Goal: Task Accomplishment & Management: Manage account settings

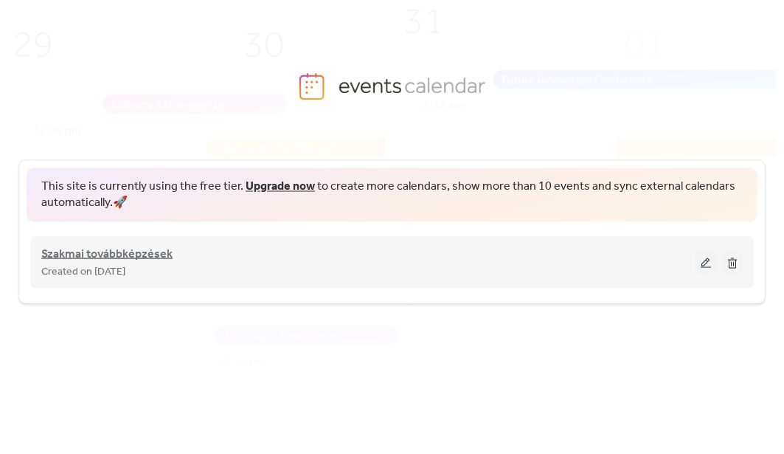
click at [161, 257] on span "Szakmai továbbképzések" at bounding box center [106, 254] width 131 height 18
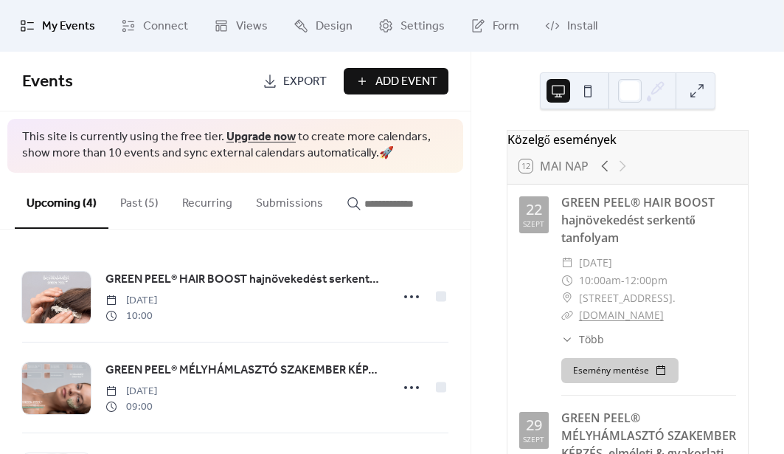
click at [133, 198] on button "Past (5)" at bounding box center [139, 200] width 62 height 55
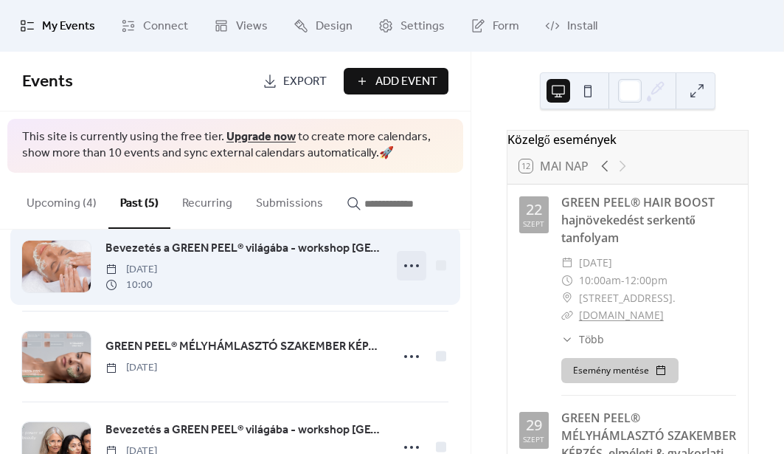
scroll to position [131, 0]
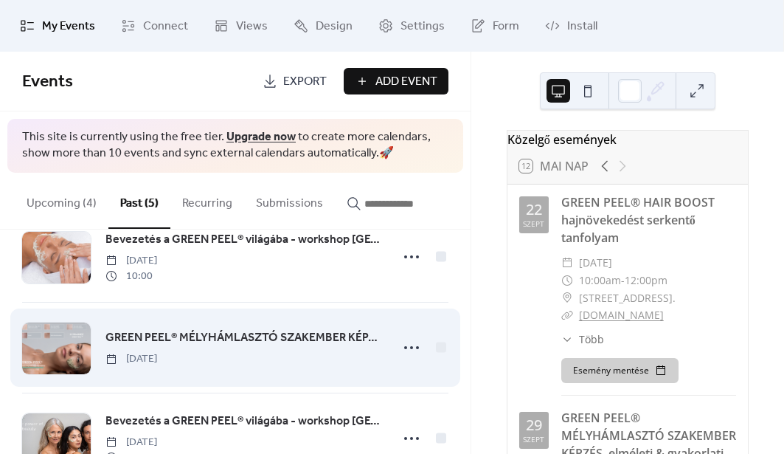
click at [333, 336] on span "GREEN PEEL® MÉLYHÁMLASZTÓ SZAKEMBER KÉPZÉS, 2 napos tanfolyam" at bounding box center [243, 338] width 276 height 18
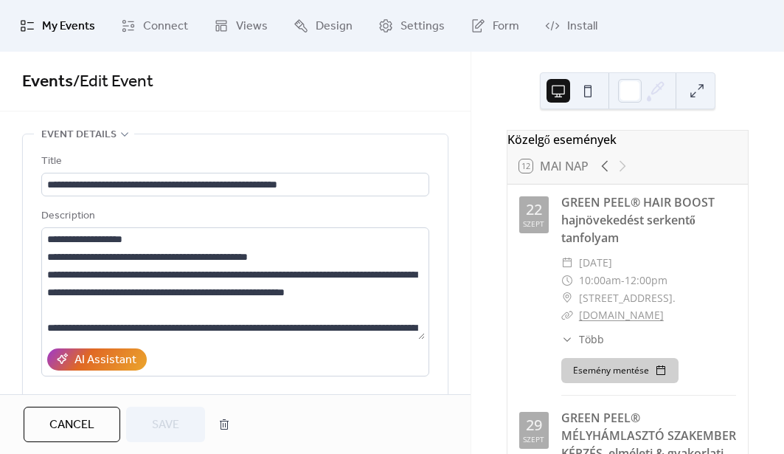
click at [72, 427] on span "Cancel" at bounding box center [71, 425] width 45 height 18
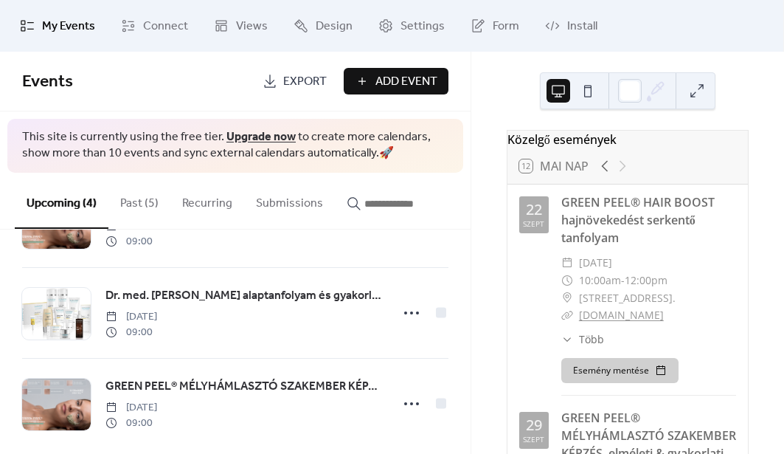
scroll to position [188, 0]
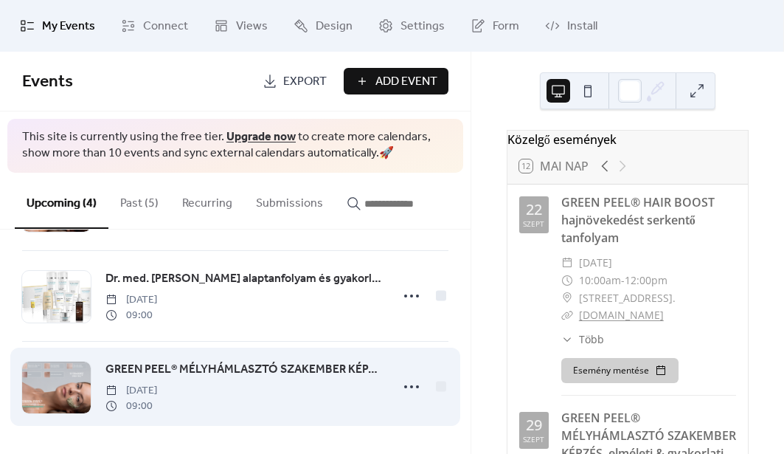
click at [186, 362] on span "GREEN PEEL® MÉLYHÁMLASZTÓ SZAKEMBER KÉPZÉS, elméleti & gyakorlati tanfolyam" at bounding box center [243, 370] width 276 height 18
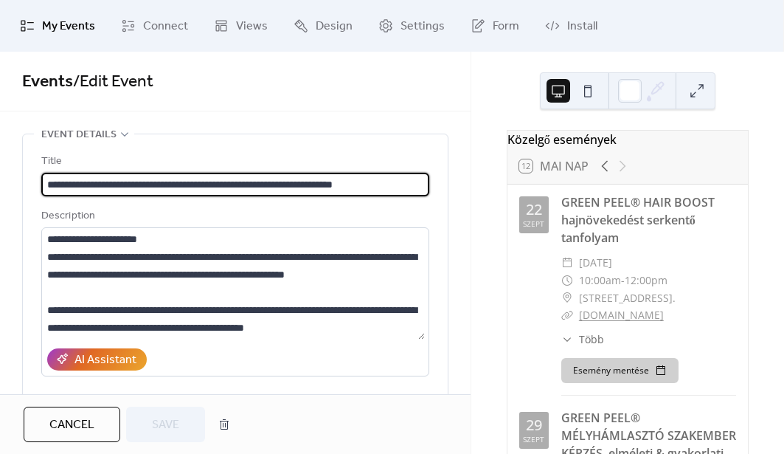
click at [280, 186] on input "**********" at bounding box center [233, 185] width 384 height 24
drag, startPoint x: 277, startPoint y: 181, endPoint x: 434, endPoint y: 200, distance: 157.4
click at [434, 200] on div "**********" at bounding box center [235, 336] width 425 height 404
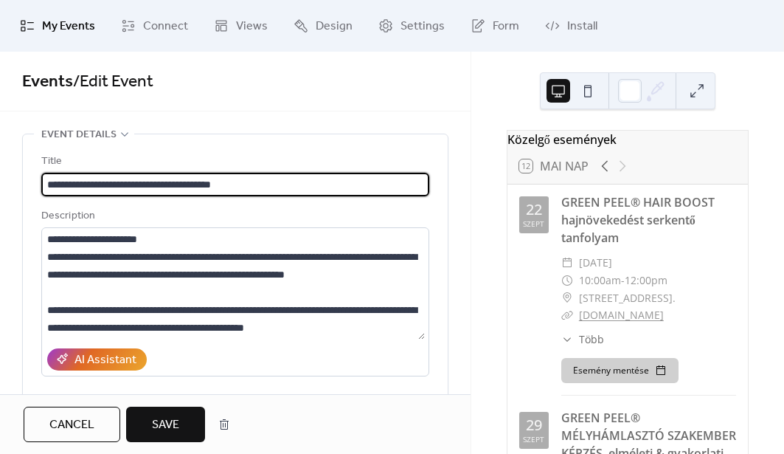
scroll to position [1, 0]
type input "**********"
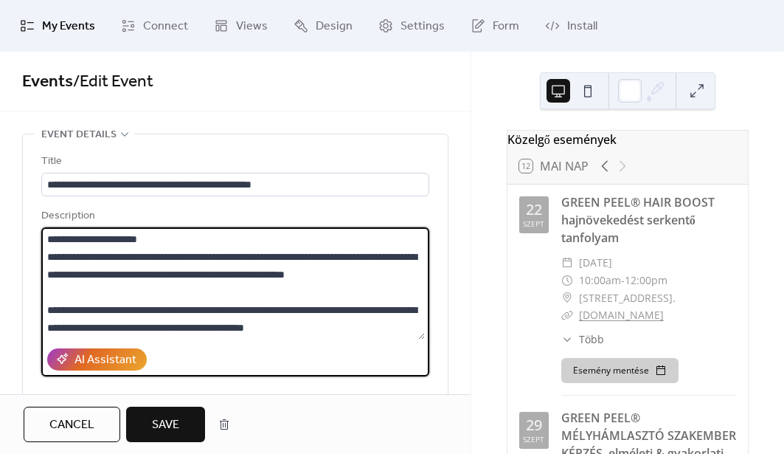
scroll to position [0, 0]
drag, startPoint x: 98, startPoint y: 240, endPoint x: 80, endPoint y: 239, distance: 18.5
click at [80, 239] on textarea at bounding box center [233, 283] width 384 height 112
click at [134, 235] on textarea at bounding box center [233, 283] width 384 height 112
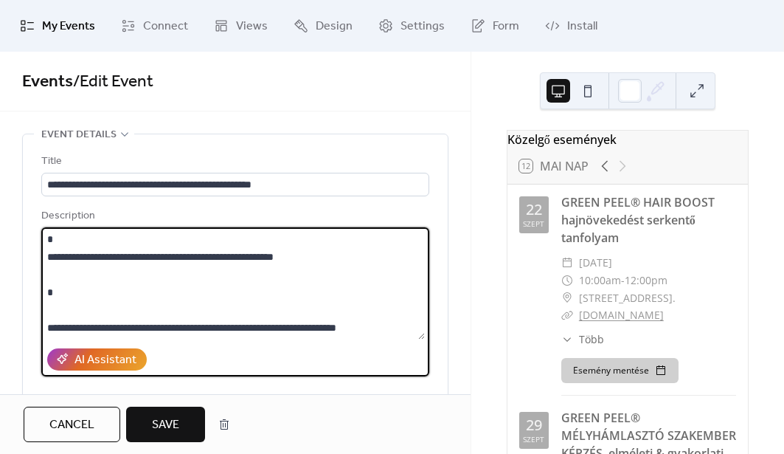
scroll to position [1235, 0]
click at [127, 271] on textarea at bounding box center [233, 283] width 384 height 112
click at [150, 260] on textarea at bounding box center [233, 283] width 384 height 112
drag, startPoint x: 150, startPoint y: 260, endPoint x: 100, endPoint y: 258, distance: 50.9
click at [100, 258] on textarea at bounding box center [233, 283] width 384 height 112
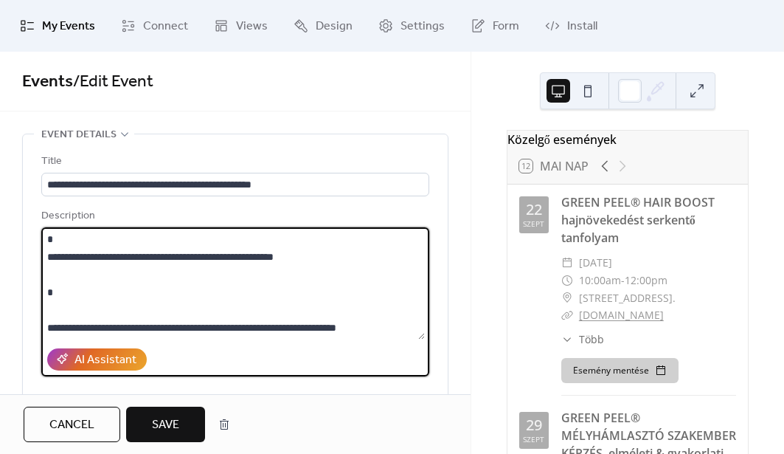
scroll to position [1292, 0]
click at [270, 275] on textarea at bounding box center [233, 283] width 384 height 112
click at [402, 277] on textarea at bounding box center [233, 283] width 384 height 112
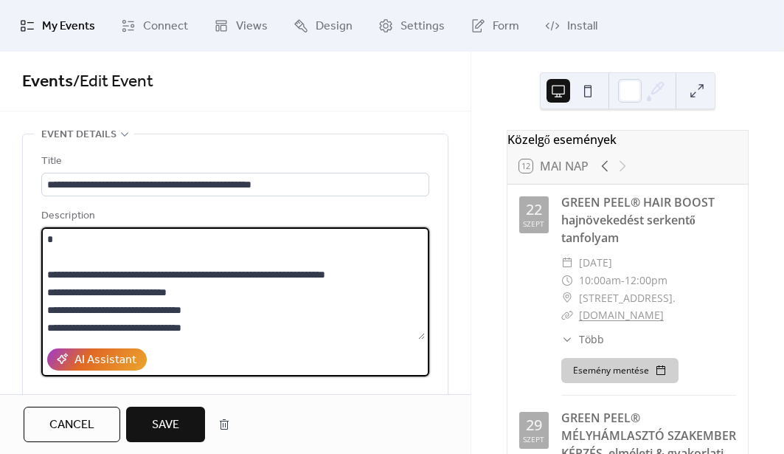
scroll to position [1308, 0]
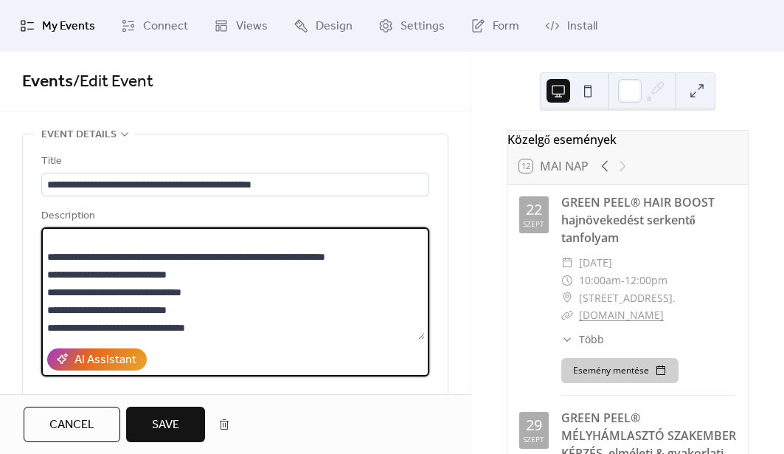
drag, startPoint x: 201, startPoint y: 311, endPoint x: 24, endPoint y: 313, distance: 177.8
click at [24, 313] on div "**********" at bounding box center [235, 336] width 425 height 404
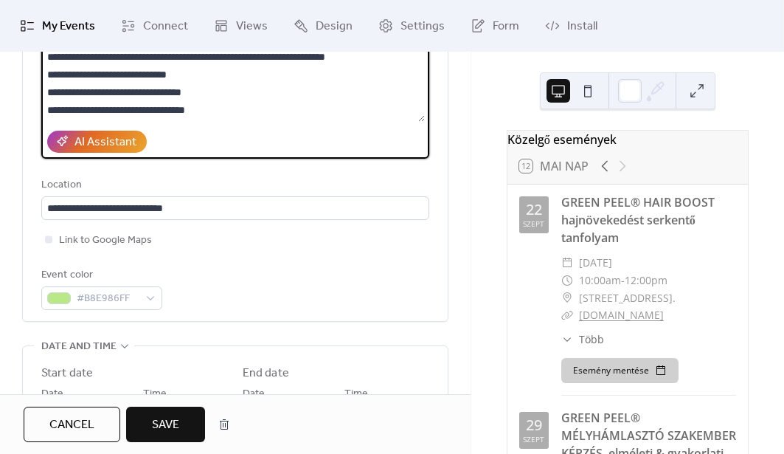
scroll to position [227, 0]
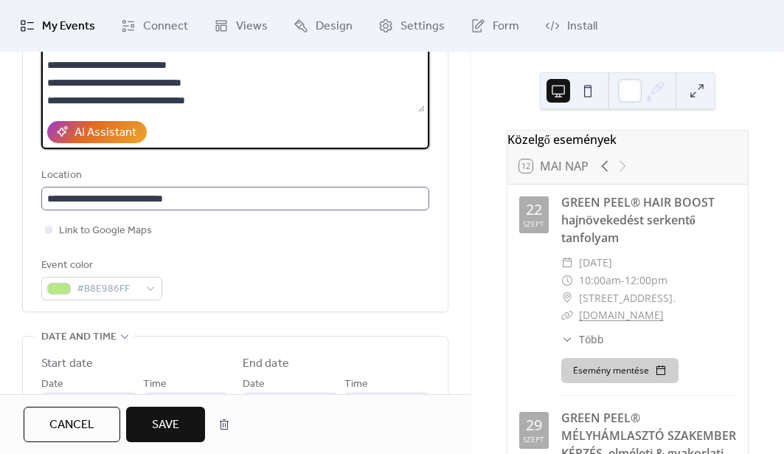
type textarea "**********"
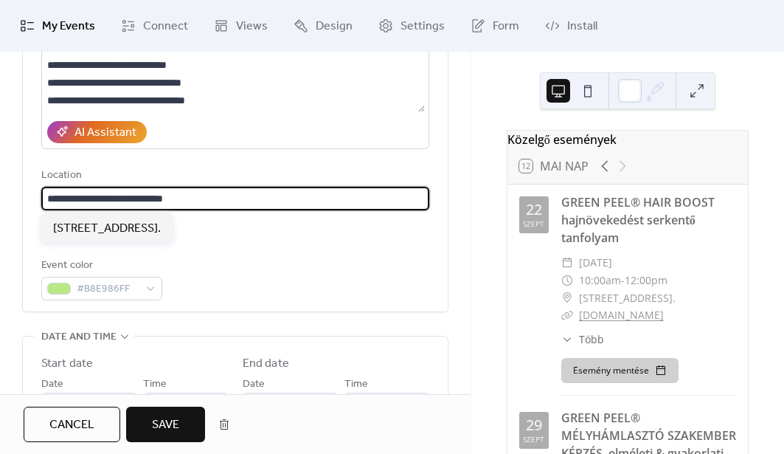
drag, startPoint x: 198, startPoint y: 196, endPoint x: -13, endPoint y: 184, distance: 211.3
click at [0, 184] on html "**********" at bounding box center [392, 227] width 784 height 454
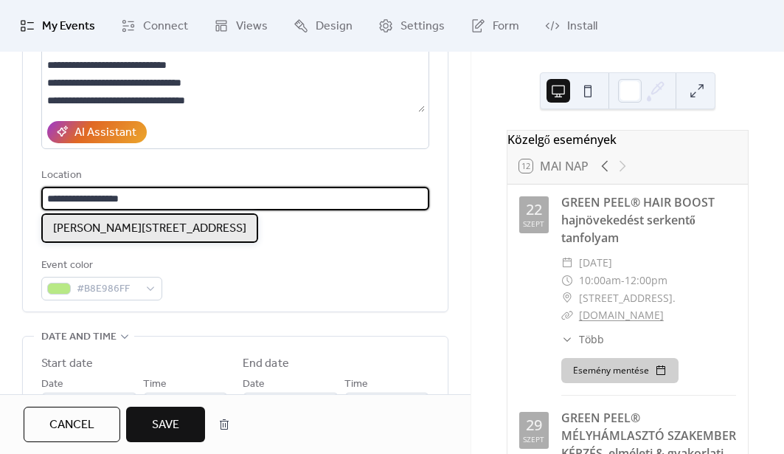
click at [75, 230] on span "[PERSON_NAME][STREET_ADDRESS]" at bounding box center [149, 229] width 193 height 18
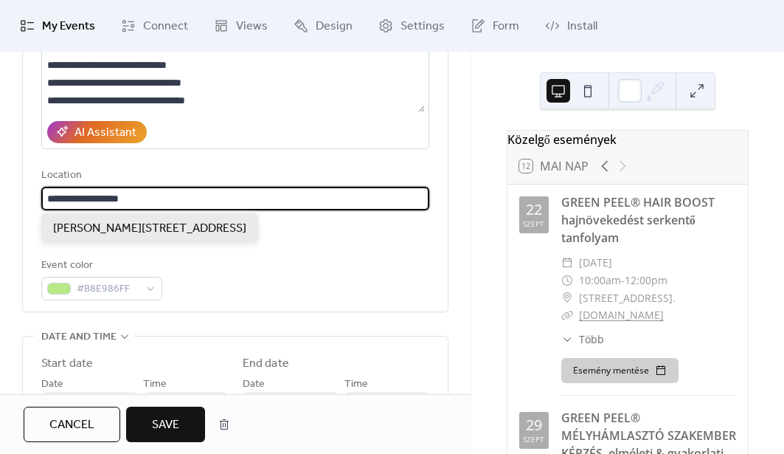
type input "**********"
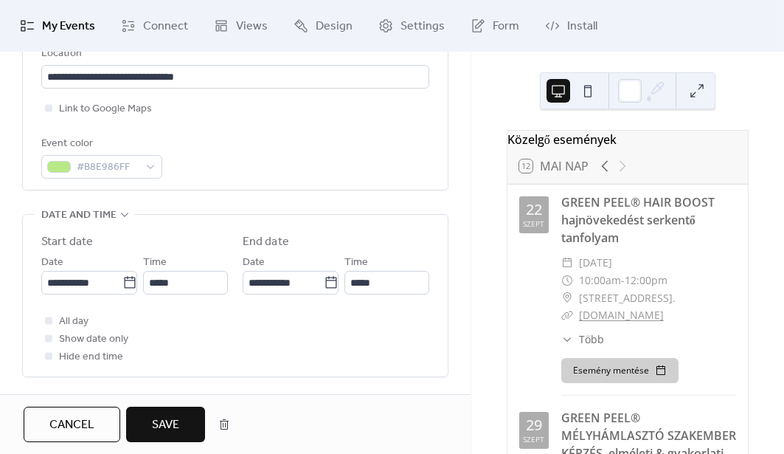
scroll to position [360, 0]
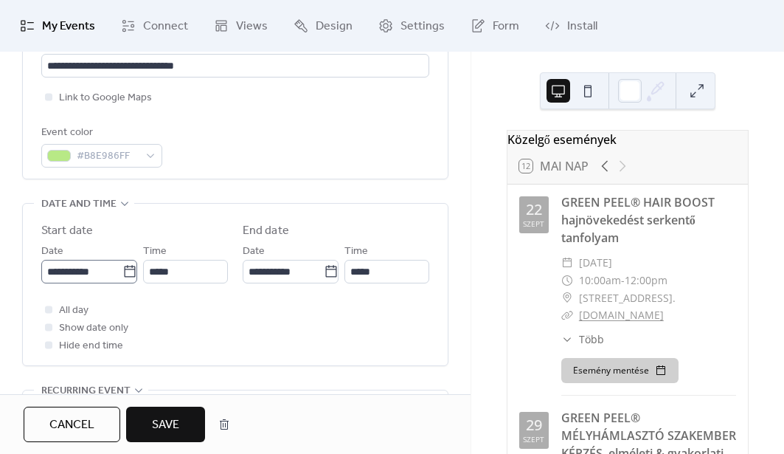
click at [135, 271] on icon at bounding box center [129, 271] width 11 height 12
click at [122, 271] on input "**********" at bounding box center [81, 272] width 81 height 24
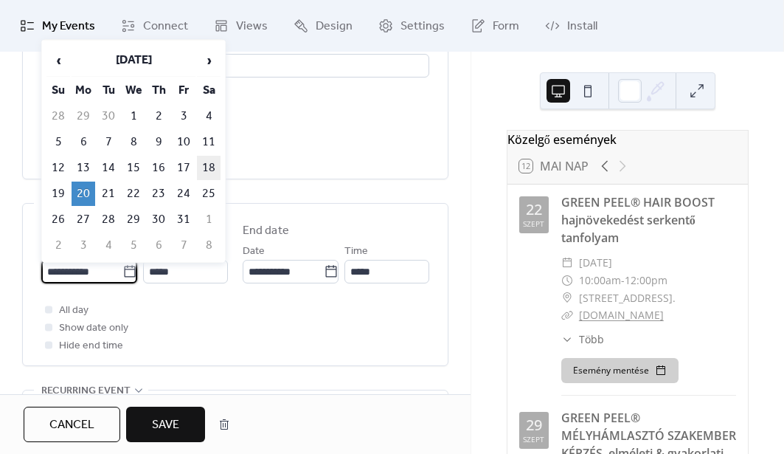
click at [204, 164] on td "18" at bounding box center [209, 168] width 24 height 24
type input "**********"
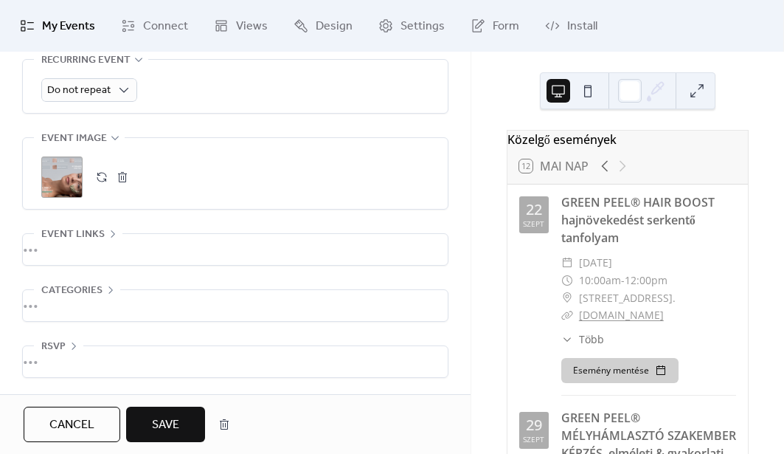
scroll to position [771, 0]
click at [172, 417] on span "Save" at bounding box center [165, 425] width 27 height 18
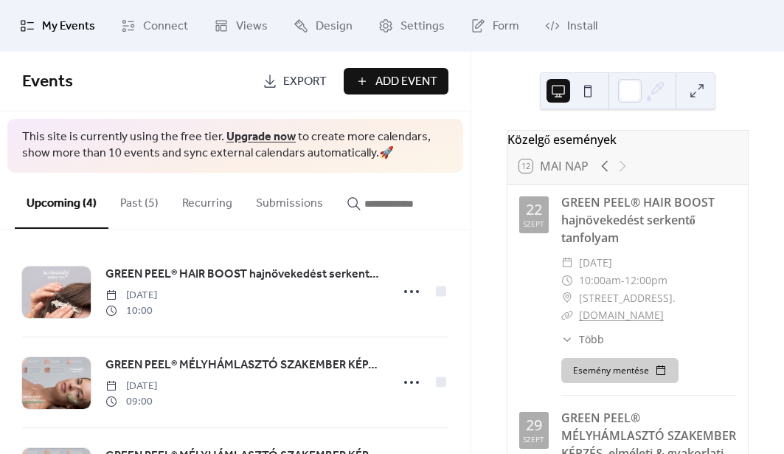
scroll to position [13, 0]
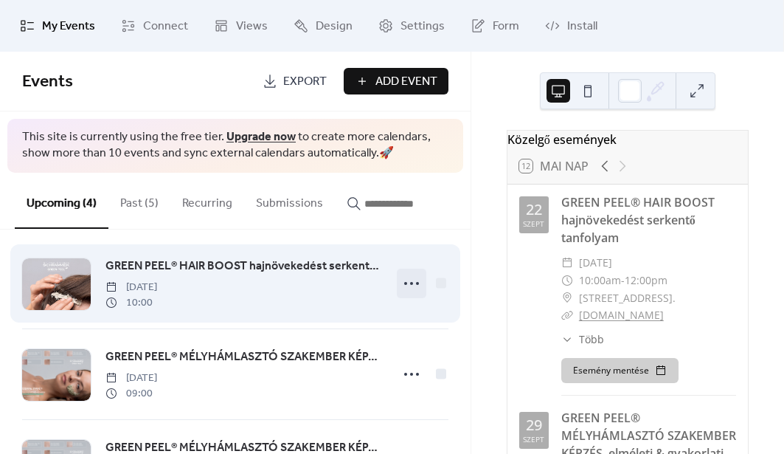
click at [407, 284] on icon at bounding box center [412, 283] width 24 height 24
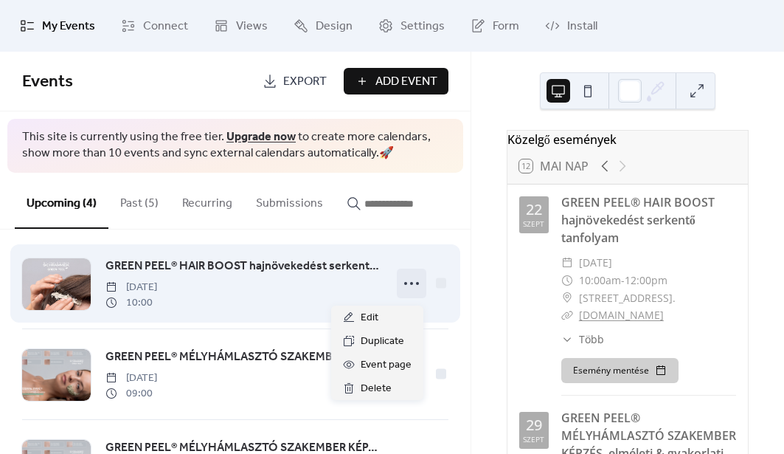
click at [294, 272] on span "GREEN PEEL® HAIR BOOST hajnövekedést serkentő tanfolyam" at bounding box center [243, 266] width 276 height 18
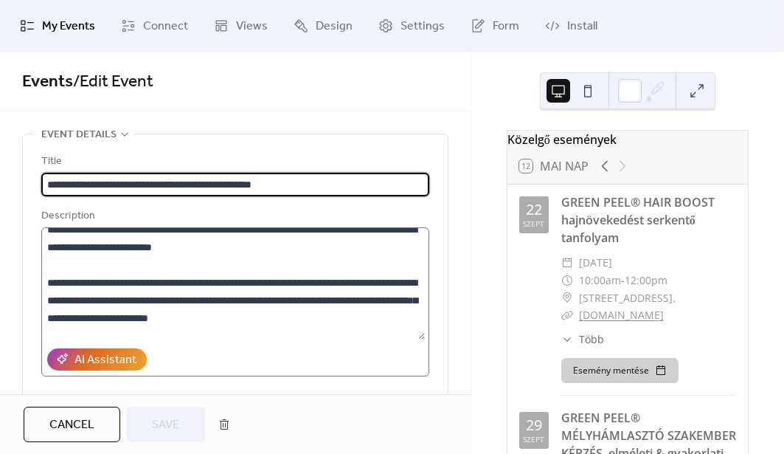
scroll to position [14, 0]
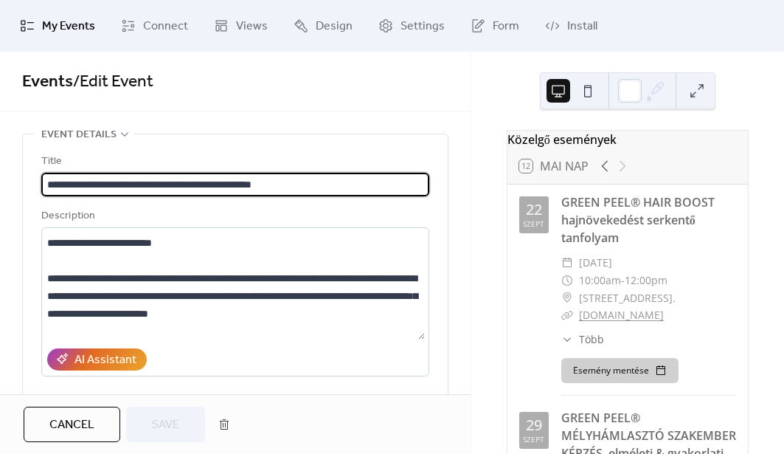
click at [111, 431] on button "Cancel" at bounding box center [72, 423] width 97 height 35
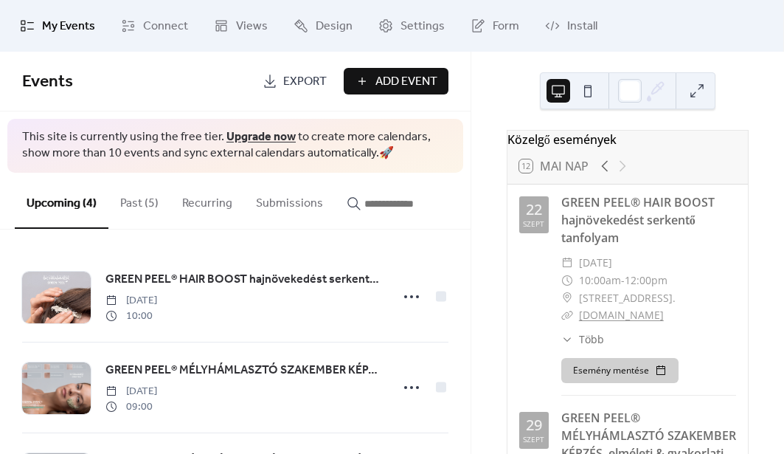
click at [136, 206] on button "Past (5)" at bounding box center [139, 200] width 62 height 55
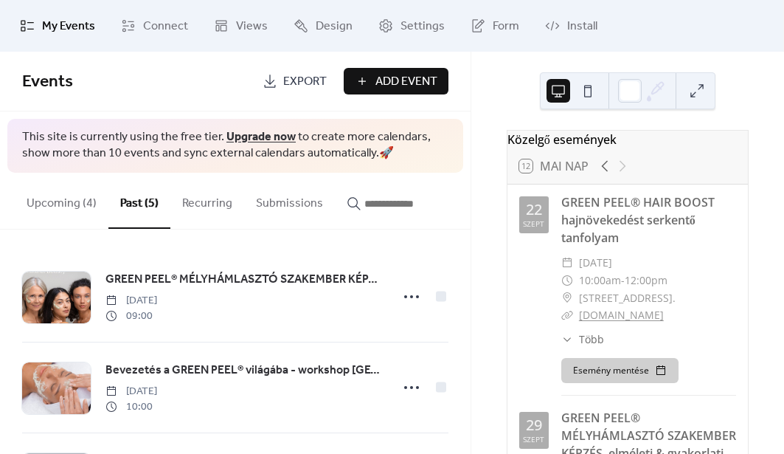
click at [70, 207] on button "Upcoming (4)" at bounding box center [62, 200] width 94 height 55
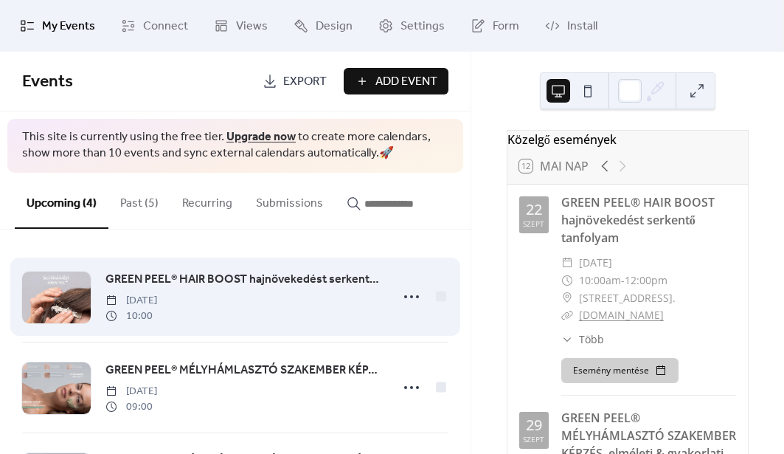
click at [338, 285] on span "GREEN PEEL® HAIR BOOST hajnövekedést serkentő tanfolyam" at bounding box center [243, 280] width 276 height 18
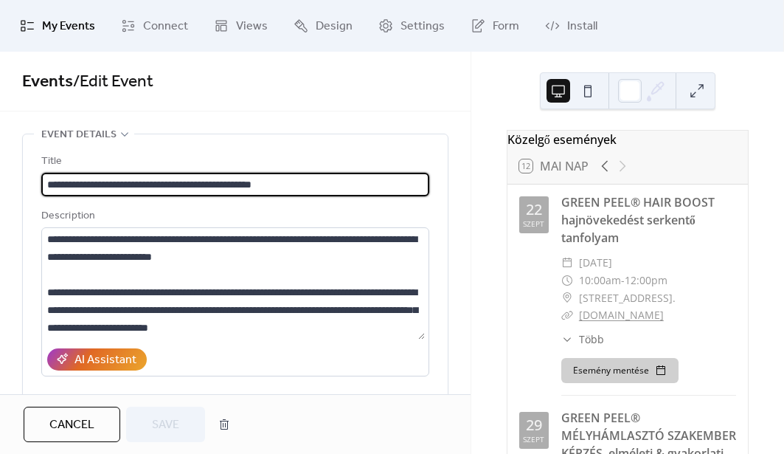
click at [89, 416] on span "Cancel" at bounding box center [71, 425] width 45 height 18
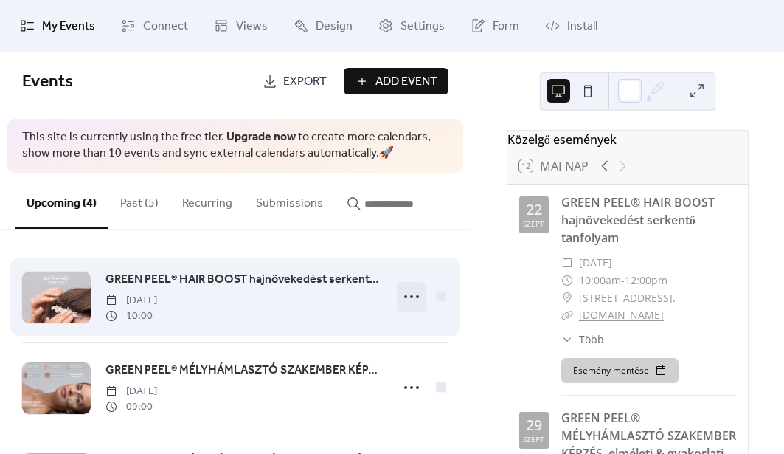
click at [400, 297] on icon at bounding box center [412, 297] width 24 height 24
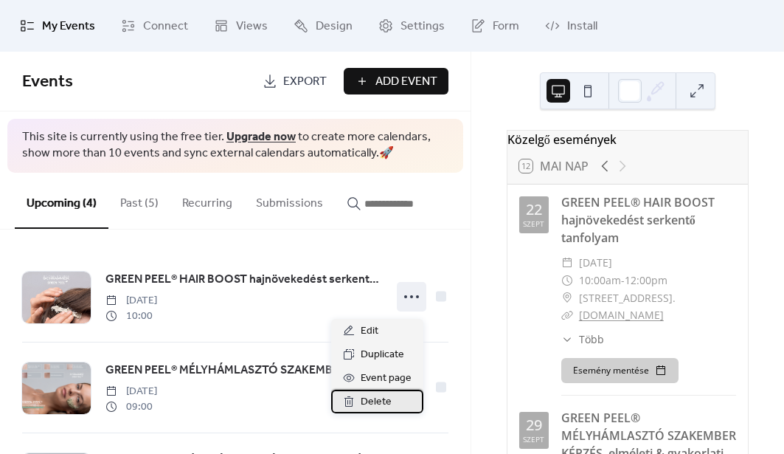
click at [377, 396] on span "Delete" at bounding box center [376, 402] width 31 height 18
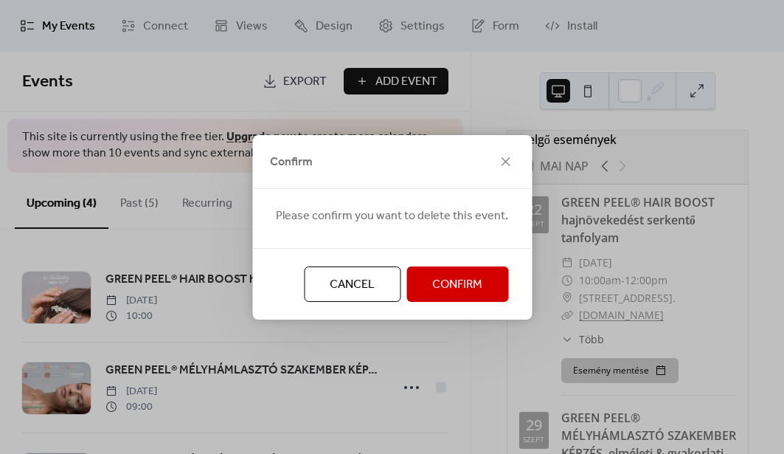
click at [376, 281] on button "Cancel" at bounding box center [352, 283] width 97 height 35
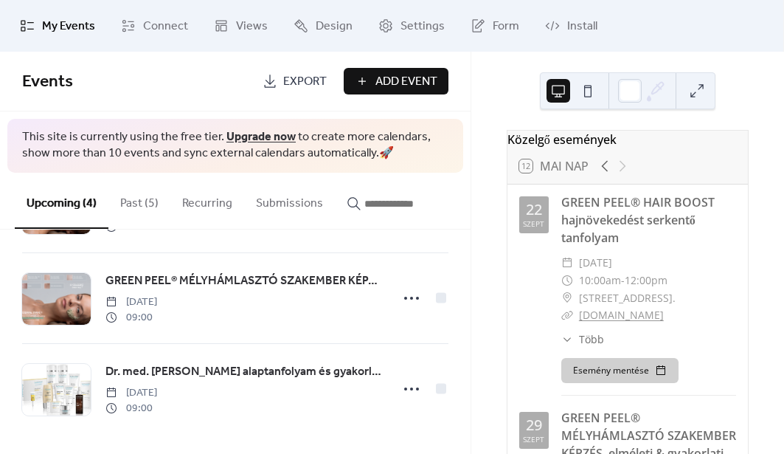
scroll to position [188, 0]
